Goal: Browse casually

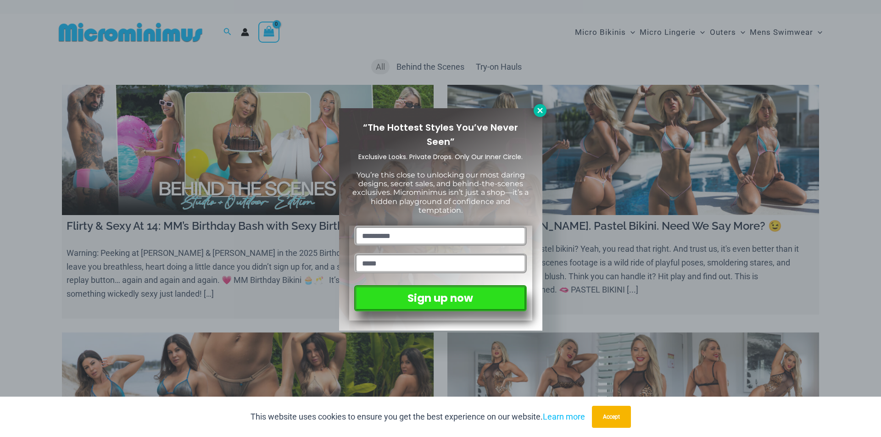
click at [544, 112] on icon at bounding box center [540, 110] width 8 height 8
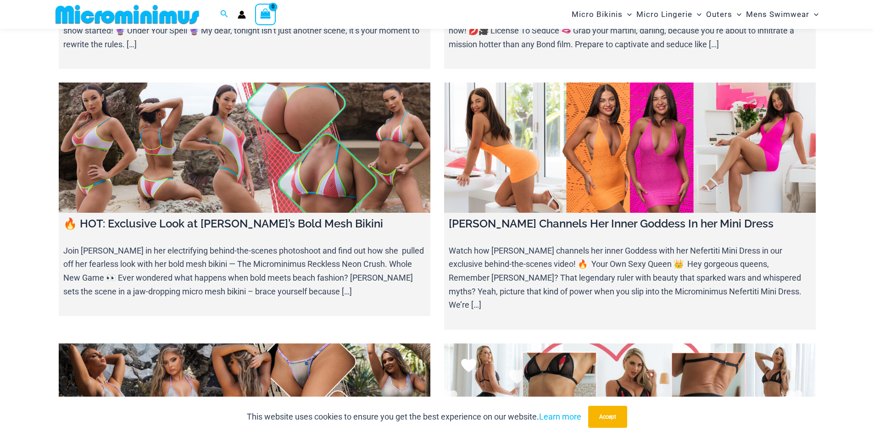
scroll to position [3436, 0]
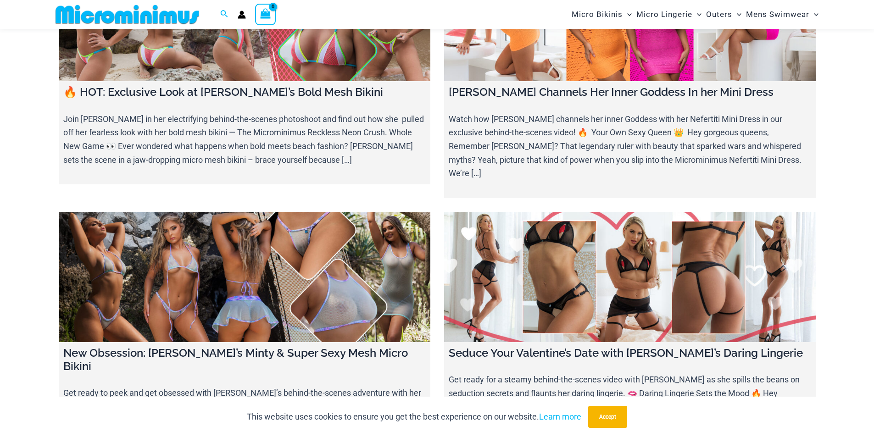
click at [290, 212] on link at bounding box center [245, 277] width 372 height 130
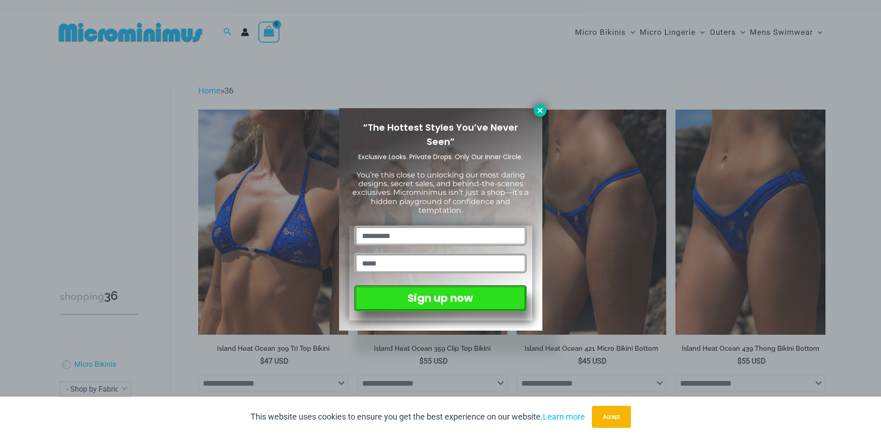
click at [543, 112] on icon at bounding box center [540, 110] width 8 height 8
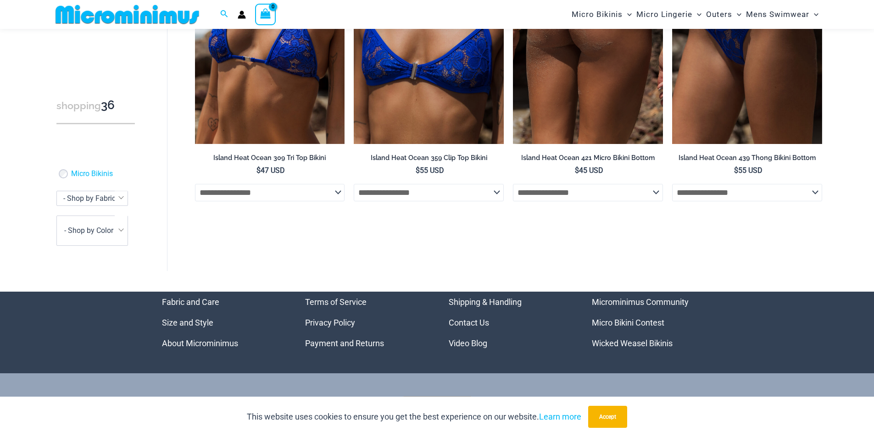
scroll to position [246, 0]
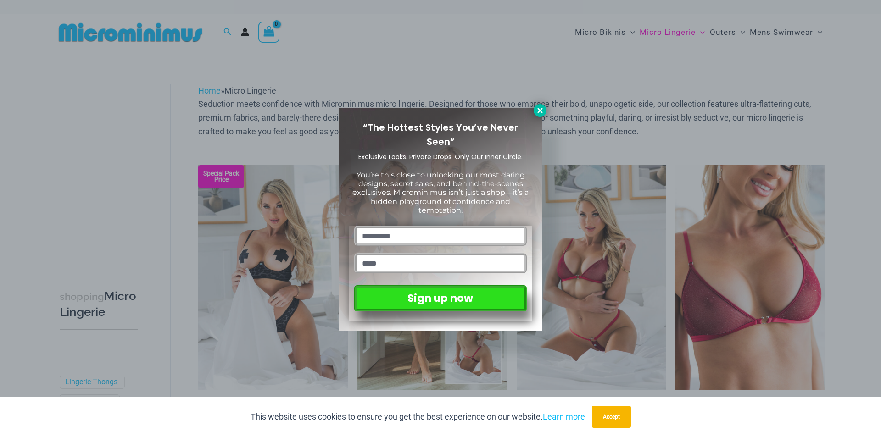
click at [544, 111] on icon at bounding box center [540, 110] width 8 height 8
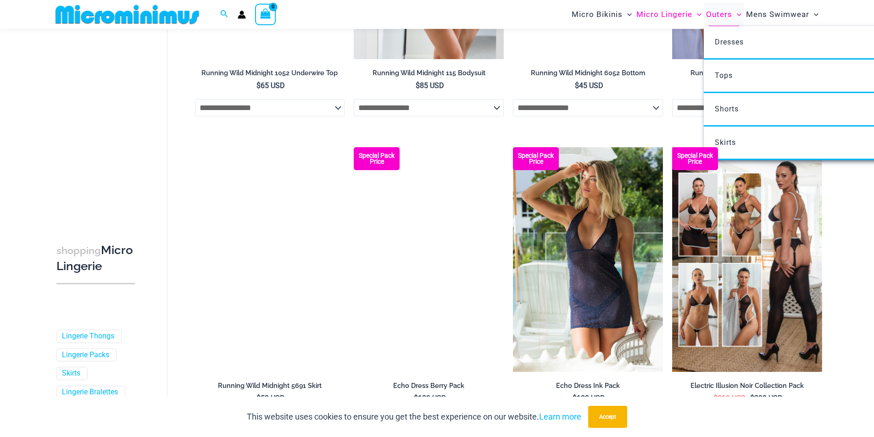
scroll to position [1279, 0]
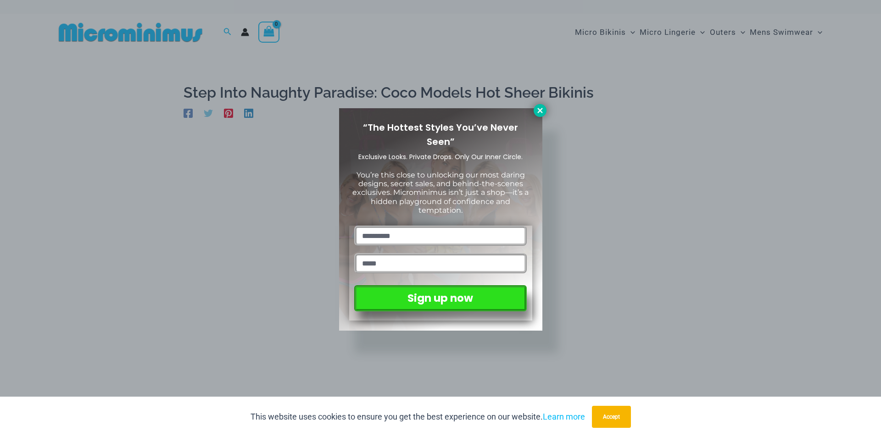
click at [538, 109] on icon at bounding box center [539, 110] width 5 height 5
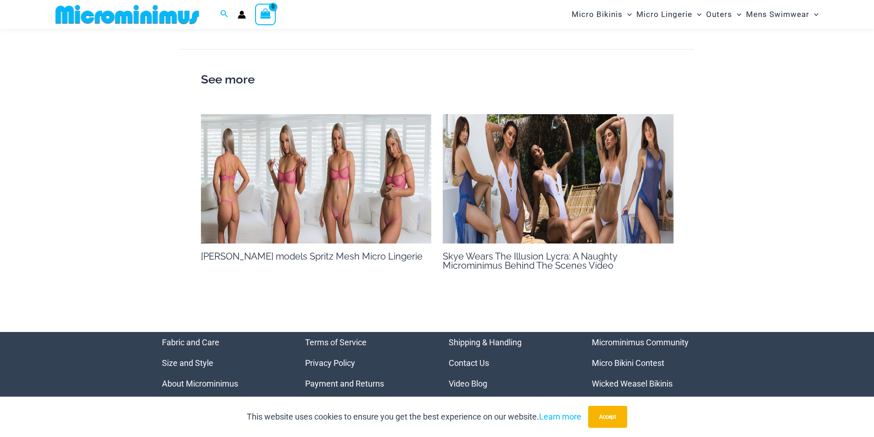
scroll to position [911, 0]
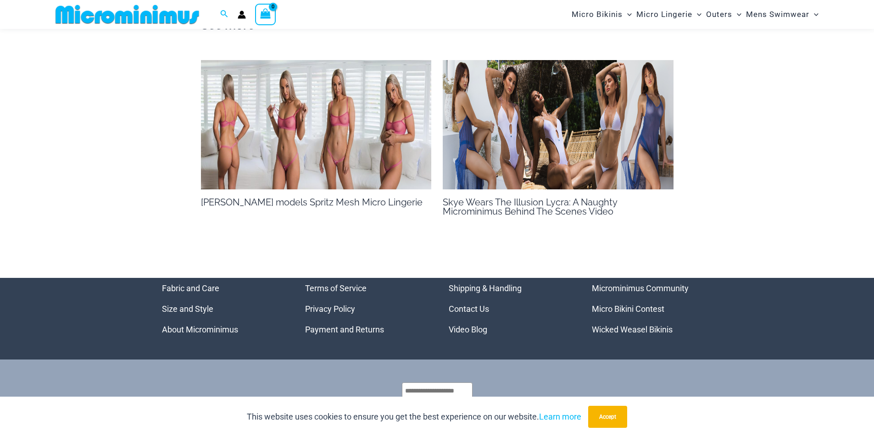
click at [546, 133] on img at bounding box center [558, 125] width 231 height 130
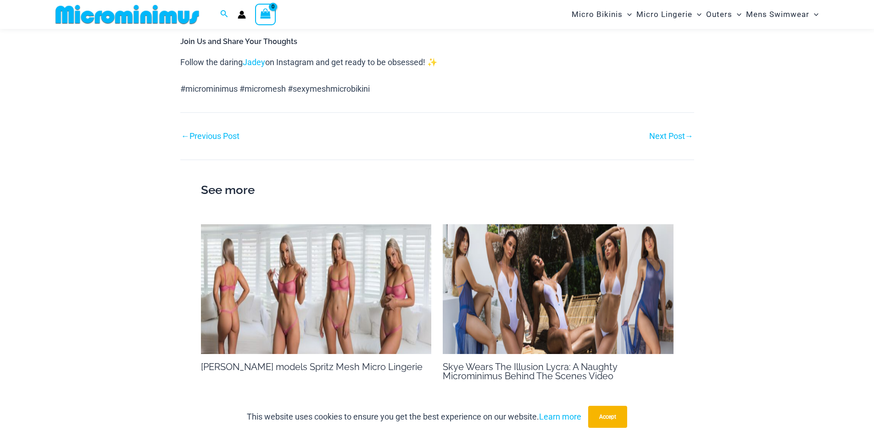
scroll to position [956, 0]
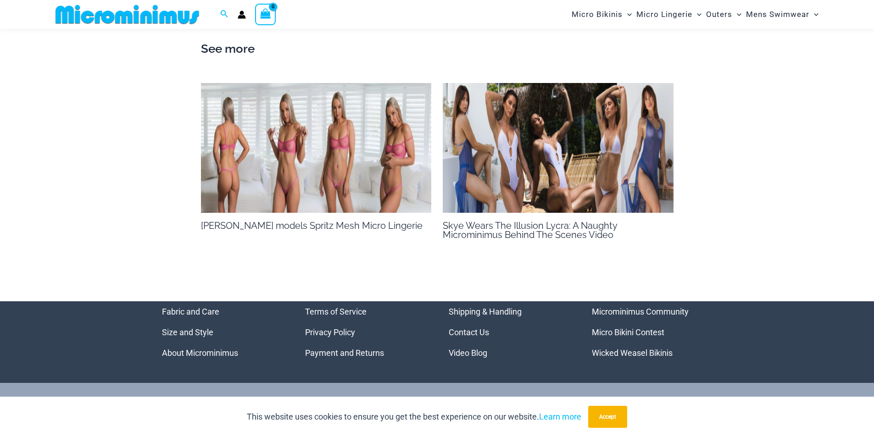
click at [329, 148] on img at bounding box center [316, 148] width 231 height 130
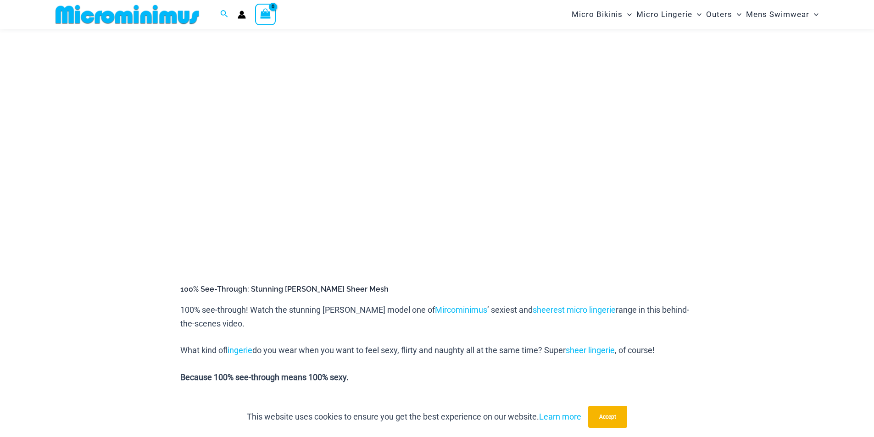
scroll to position [129, 0]
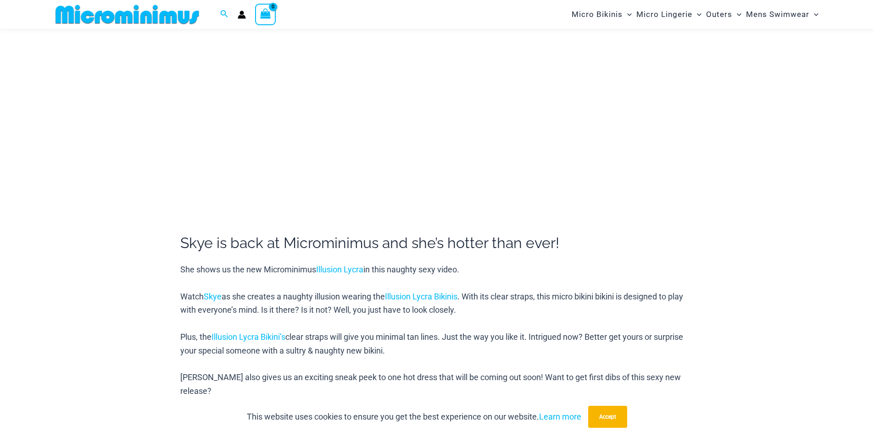
scroll to position [175, 0]
